Goal: Task Accomplishment & Management: Manage account settings

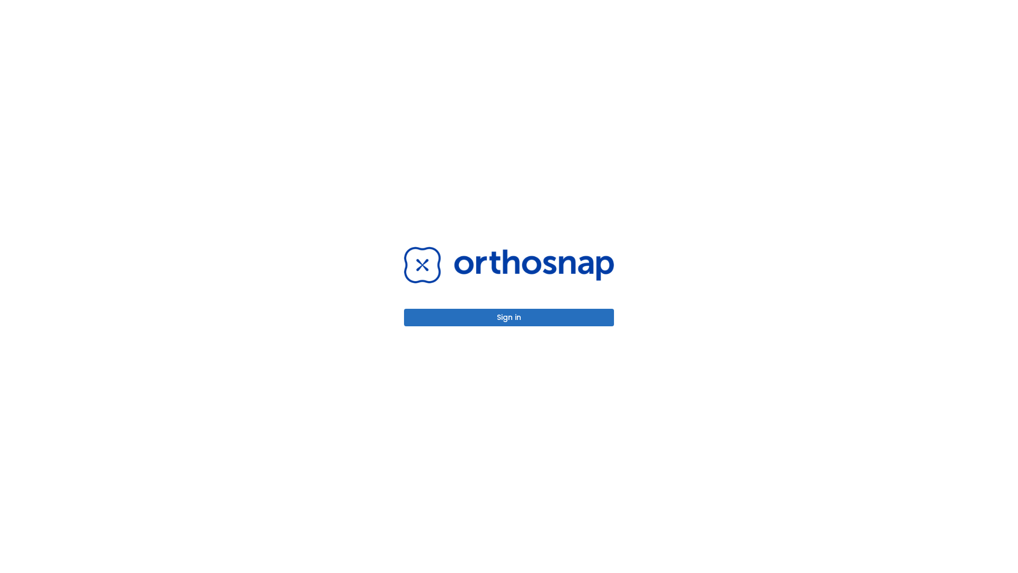
click at [509, 317] on button "Sign in" at bounding box center [509, 318] width 210 height 18
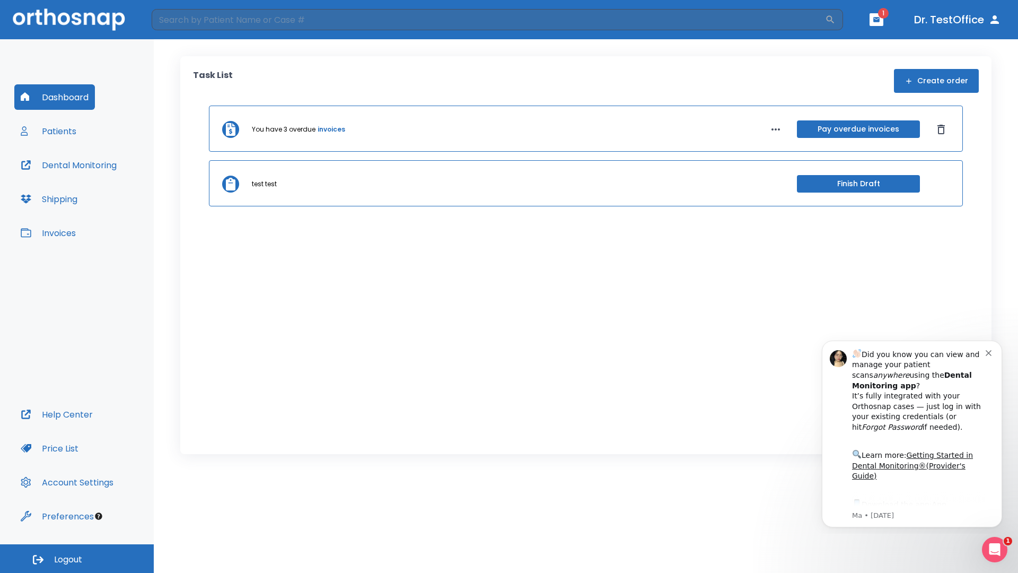
click at [77, 558] on span "Logout" at bounding box center [68, 560] width 28 height 12
